Goal: Task Accomplishment & Management: Manage account settings

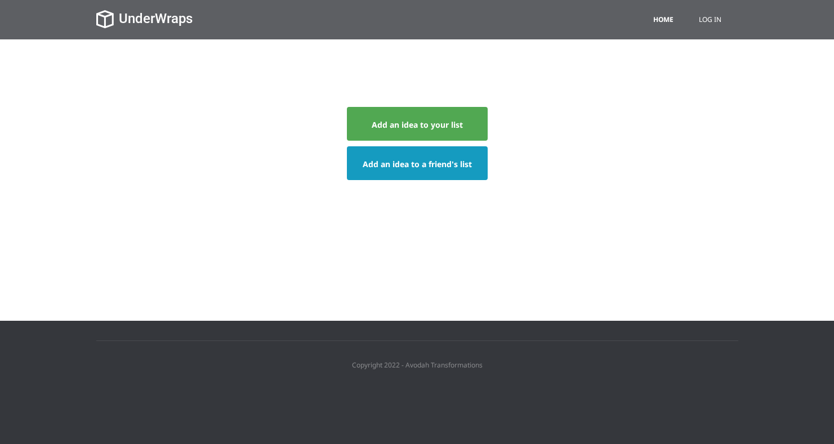
click at [713, 19] on link "Log in" at bounding box center [709, 19] width 39 height 39
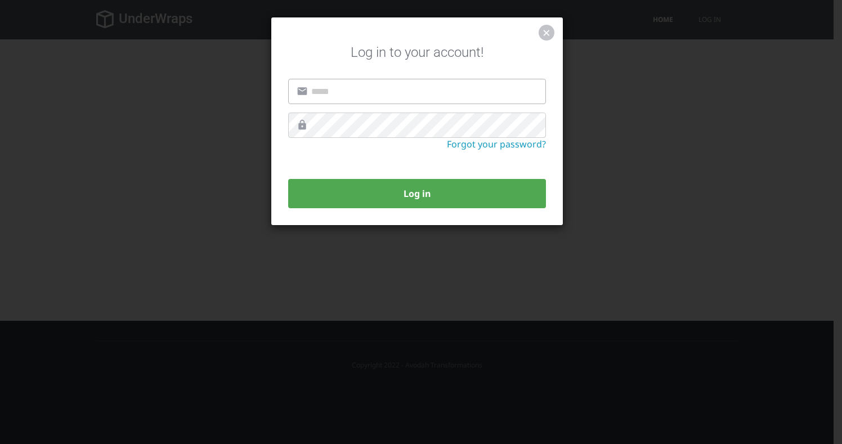
click at [487, 95] on input "Email" at bounding box center [417, 91] width 258 height 25
type input "**********"
click at [288, 179] on button "Log in" at bounding box center [417, 193] width 258 height 29
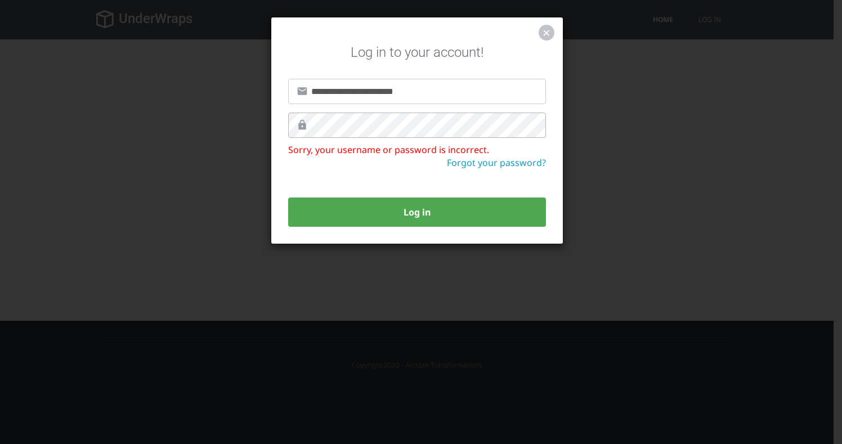
click at [288, 198] on button "Log in" at bounding box center [417, 212] width 258 height 29
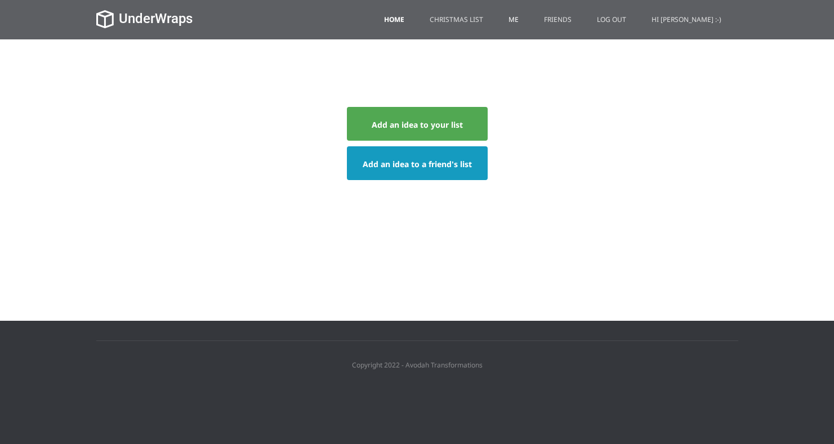
click at [527, 21] on link "Me" at bounding box center [513, 19] width 27 height 39
